Goal: Information Seeking & Learning: Learn about a topic

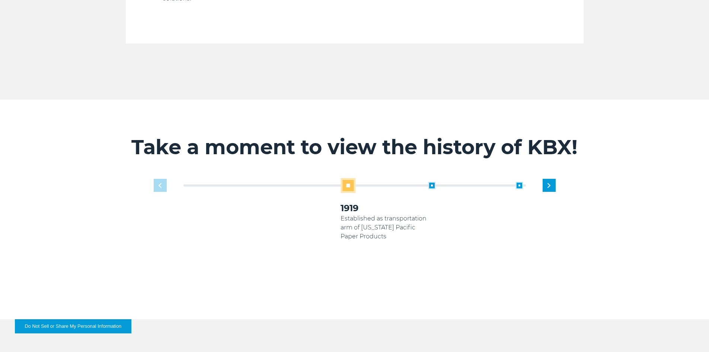
scroll to position [484, 0]
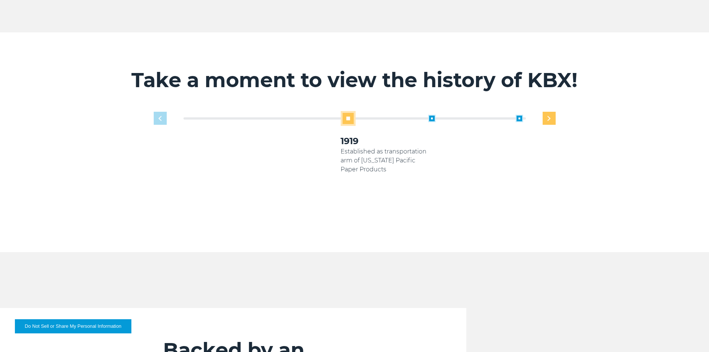
click at [548, 116] on img "Next slide" at bounding box center [548, 118] width 3 height 5
click at [161, 116] on img "Previous slide" at bounding box center [160, 118] width 3 height 5
click at [551, 113] on div "Next slide" at bounding box center [549, 118] width 13 height 13
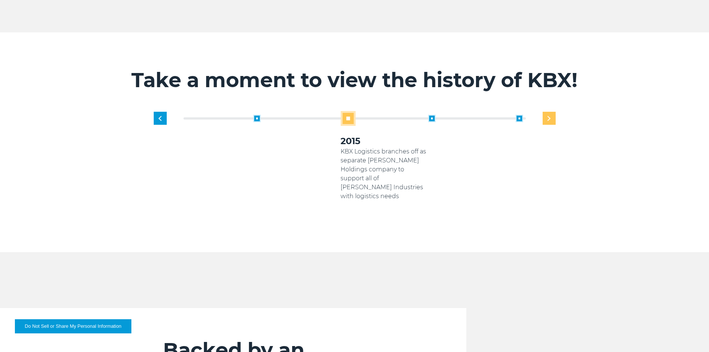
click at [551, 113] on div "Next slide" at bounding box center [549, 118] width 13 height 13
click at [551, 113] on div "1919 Established as transportation arm of Georgia Pacific Paper Products 2005 K…" at bounding box center [385, 165] width 350 height 108
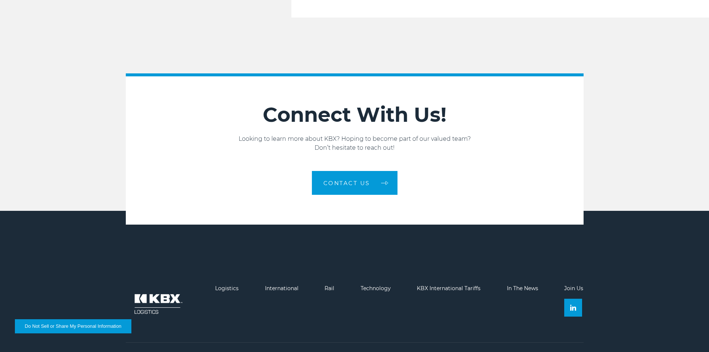
scroll to position [1257, 0]
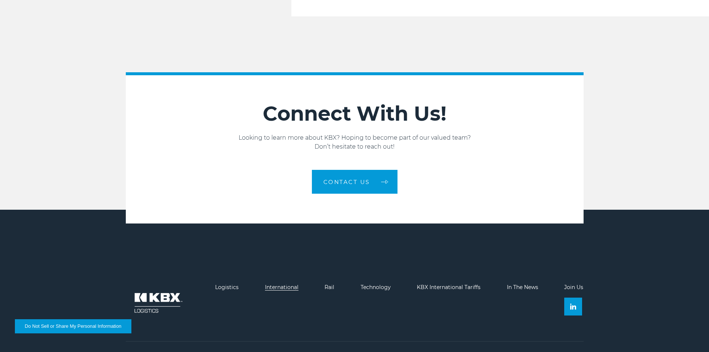
click at [282, 284] on link "International" at bounding box center [281, 287] width 33 height 7
click at [286, 284] on link "International" at bounding box center [281, 287] width 33 height 7
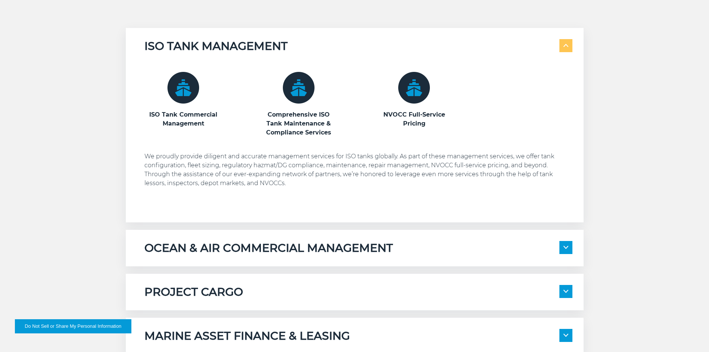
scroll to position [521, 0]
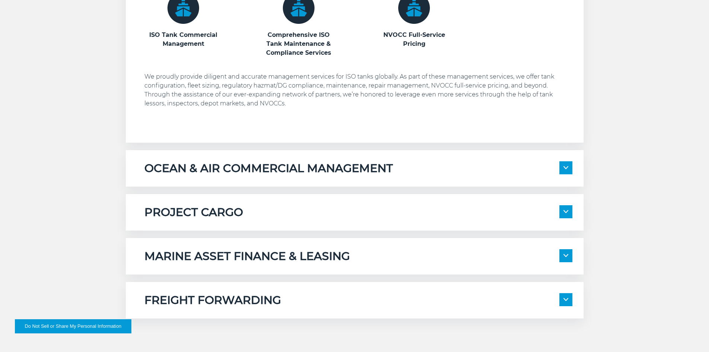
click at [380, 170] on h5 "OCEAN & AIR COMMERCIAL MANAGEMENT" at bounding box center [268, 168] width 249 height 14
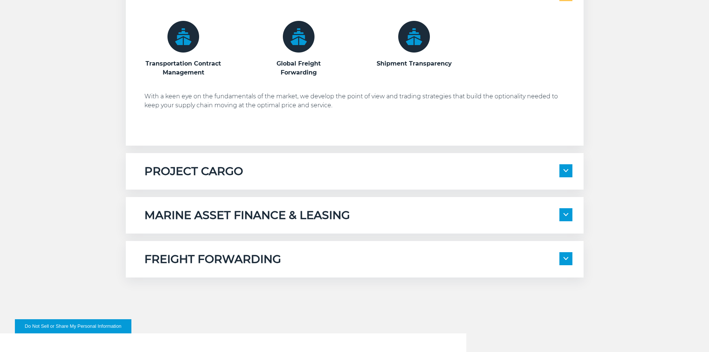
scroll to position [707, 0]
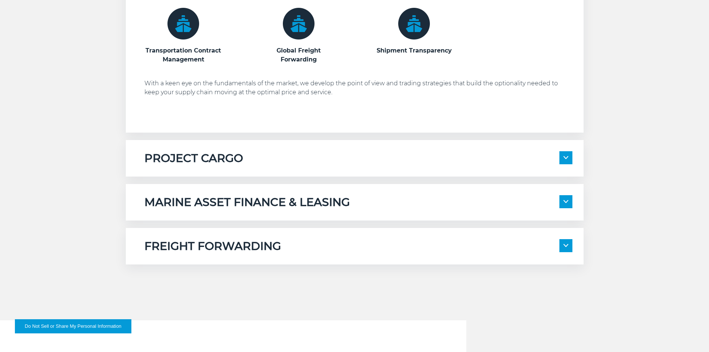
click at [214, 201] on h5 "MARINE ASSET FINANCE & LEASING" at bounding box center [246, 202] width 205 height 14
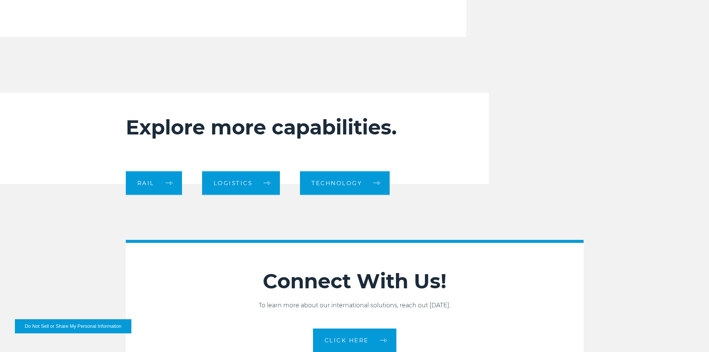
scroll to position [1303, 0]
